Goal: Transaction & Acquisition: Purchase product/service

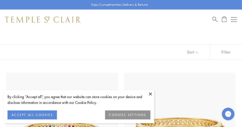
scroll to position [22, 0]
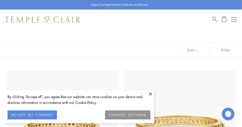
click at [48, 115] on button "ACCEPT ALL COOKIES" at bounding box center [32, 115] width 49 height 9
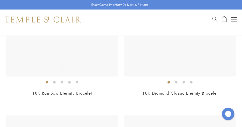
scroll to position [131, 0]
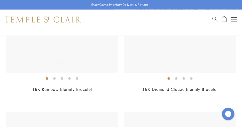
click at [205, 91] on link "18K Diamond Classic Eternity Bracelet" at bounding box center [180, 90] width 76 height 6
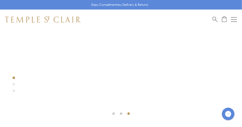
scroll to position [155, 0]
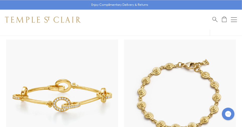
scroll to position [1268, 0]
